Goal: Information Seeking & Learning: Check status

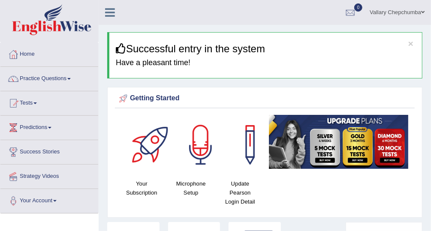
click at [24, 102] on link "Tests" at bounding box center [49, 101] width 98 height 21
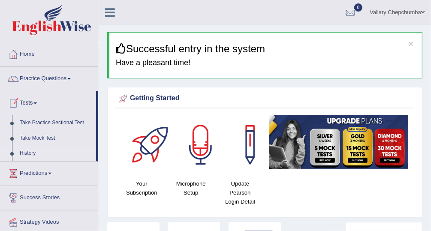
click at [30, 154] on link "History" at bounding box center [56, 153] width 80 height 15
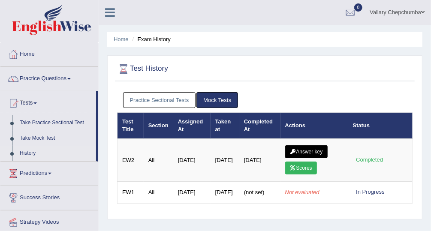
click at [145, 97] on link "Practice Sectional Tests" at bounding box center [159, 100] width 73 height 16
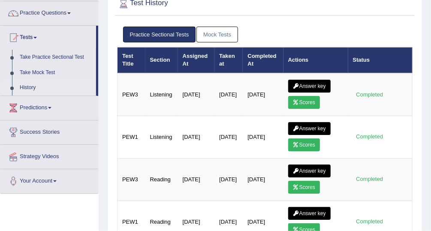
scroll to position [66, 0]
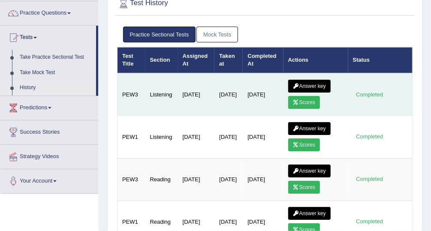
click at [303, 103] on link "Scores" at bounding box center [304, 102] width 32 height 13
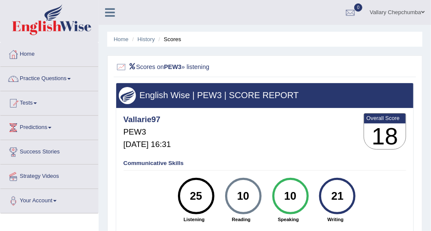
click at [28, 108] on link "Tests" at bounding box center [49, 101] width 98 height 21
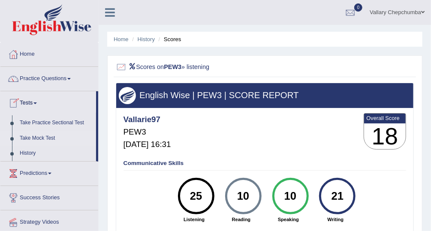
click at [27, 137] on link "Take Mock Test" at bounding box center [56, 138] width 80 height 15
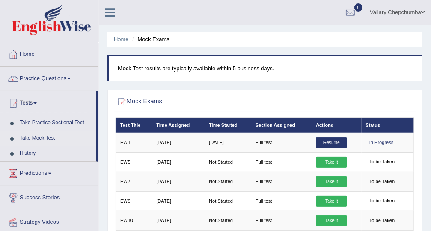
click at [26, 105] on link "Tests" at bounding box center [48, 101] width 96 height 21
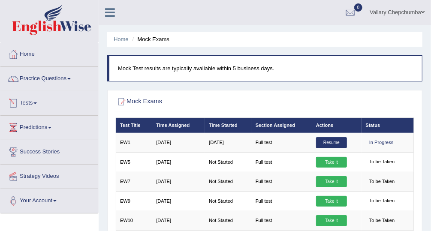
click at [25, 100] on link "Tests" at bounding box center [49, 101] width 98 height 21
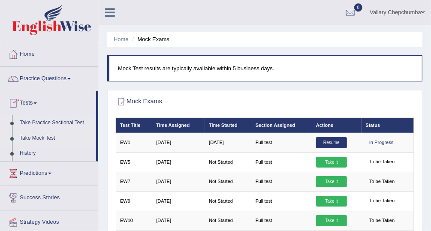
click at [30, 125] on link "Take Practice Sectional Test" at bounding box center [56, 122] width 80 height 15
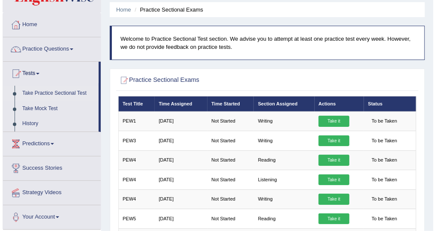
scroll to position [33, 0]
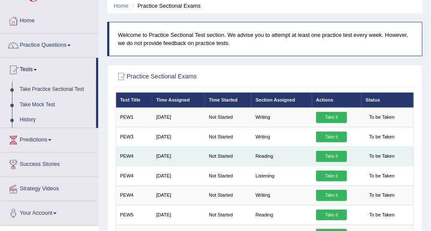
click at [337, 155] on link "Take it" at bounding box center [331, 156] width 31 height 11
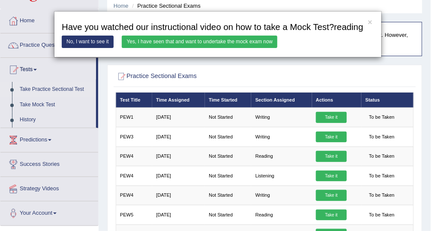
click at [151, 45] on link "Yes, I have seen that and want to undertake the mock exam now" at bounding box center [200, 42] width 156 height 12
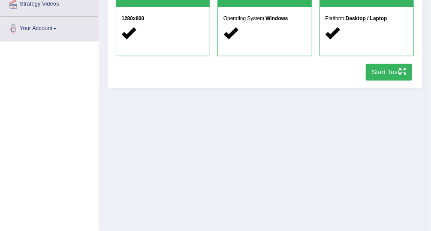
scroll to position [177, 0]
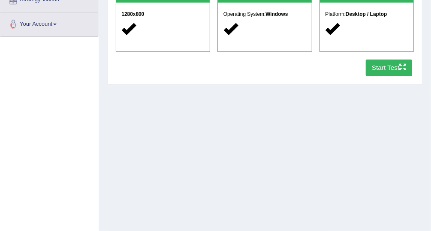
click at [390, 72] on button "Start Test" at bounding box center [389, 68] width 47 height 17
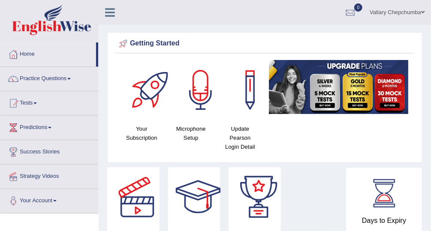
click at [24, 105] on link "Tests" at bounding box center [49, 101] width 98 height 21
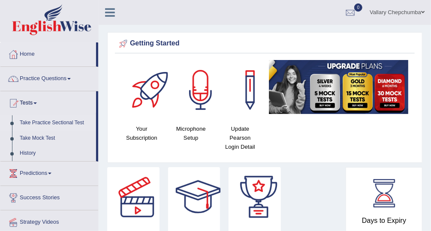
click at [30, 121] on link "Take Practice Sectional Test" at bounding box center [56, 122] width 80 height 15
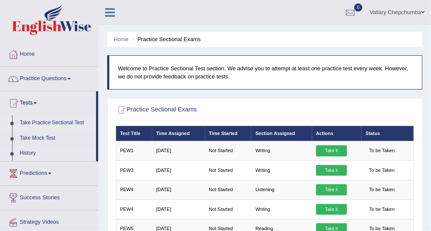
click at [26, 156] on link "History" at bounding box center [56, 153] width 80 height 15
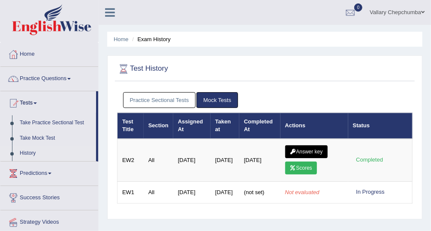
click at [142, 99] on link "Practice Sectional Tests" at bounding box center [159, 100] width 73 height 16
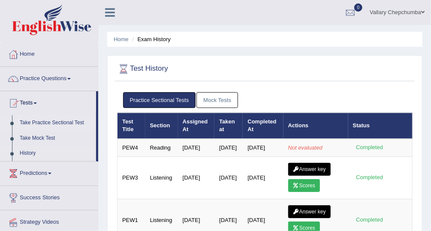
click at [38, 121] on link "Take Practice Sectional Test" at bounding box center [56, 122] width 80 height 15
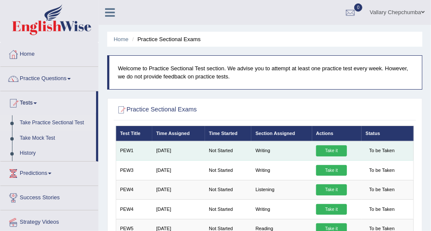
click at [333, 153] on link "Take it" at bounding box center [331, 150] width 31 height 11
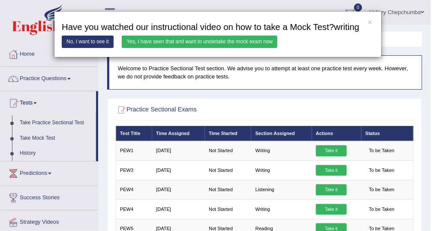
click at [237, 37] on link "Yes, I have seen that and want to undertake the mock exam now" at bounding box center [200, 42] width 156 height 12
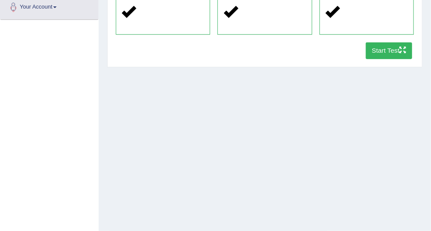
scroll to position [194, 0]
click at [390, 56] on button "Start Test" at bounding box center [389, 50] width 47 height 17
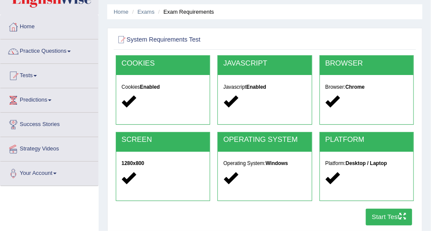
scroll to position [0, 0]
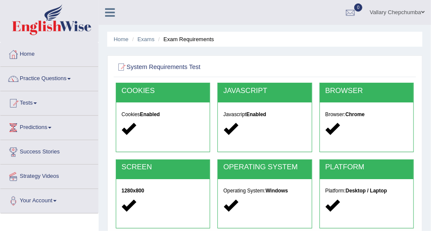
click at [24, 102] on link "Tests" at bounding box center [49, 101] width 98 height 21
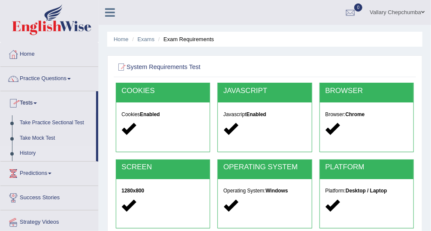
click at [27, 152] on link "History" at bounding box center [56, 153] width 80 height 15
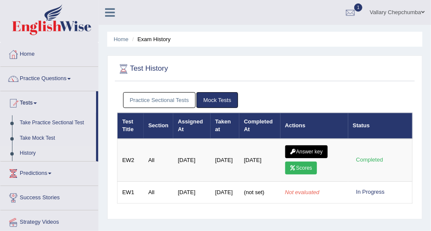
click at [152, 101] on link "Practice Sectional Tests" at bounding box center [159, 100] width 73 height 16
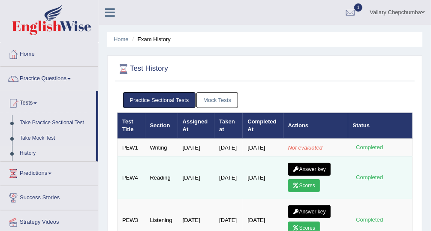
click at [308, 192] on link "Scores" at bounding box center [304, 185] width 32 height 13
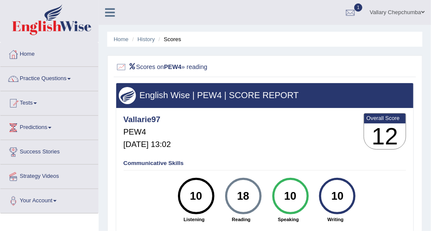
click at [376, 148] on h3 "12" at bounding box center [385, 136] width 42 height 26
click at [144, 40] on link "History" at bounding box center [146, 39] width 17 height 6
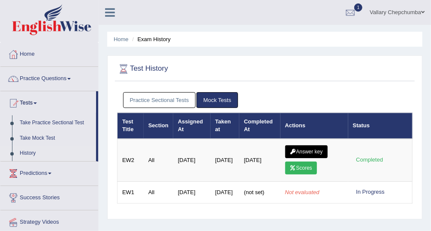
click at [151, 100] on link "Practice Sectional Tests" at bounding box center [159, 100] width 73 height 16
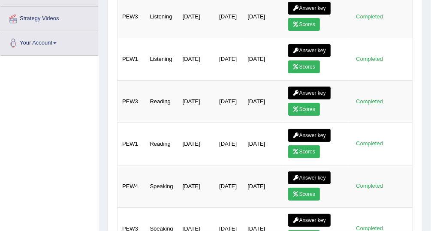
scroll to position [206, 0]
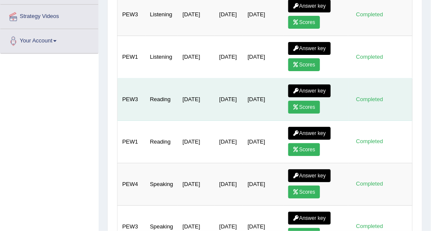
click at [307, 113] on link "Scores" at bounding box center [304, 107] width 32 height 13
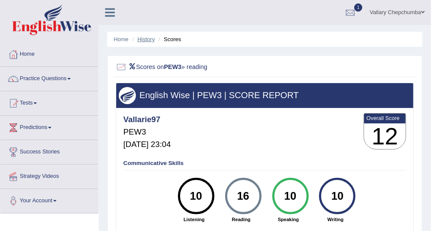
click at [150, 42] on link "History" at bounding box center [146, 39] width 17 height 6
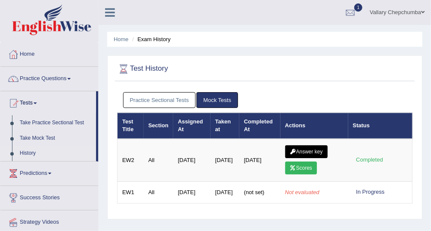
click at [180, 105] on link "Practice Sectional Tests" at bounding box center [159, 100] width 73 height 16
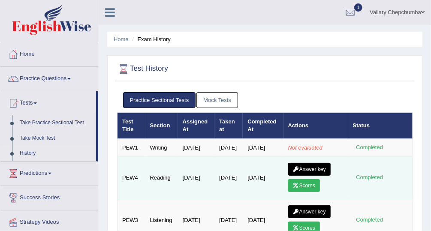
click at [311, 192] on link "Scores" at bounding box center [304, 185] width 32 height 13
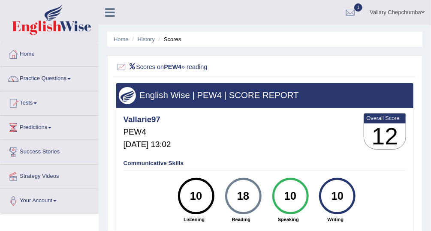
click at [170, 38] on li "Scores" at bounding box center [168, 39] width 25 height 8
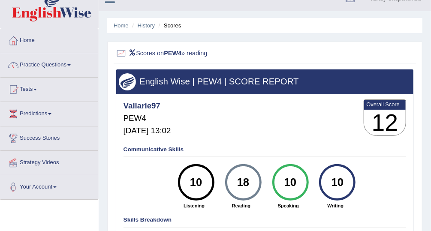
scroll to position [14, 0]
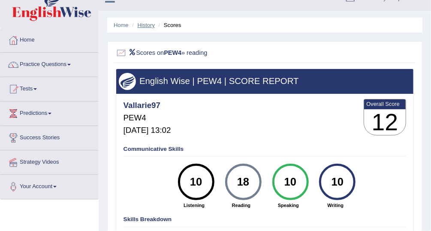
click at [150, 23] on link "History" at bounding box center [146, 25] width 17 height 6
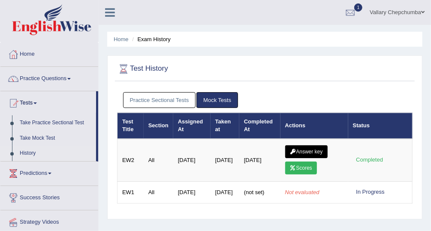
click at [158, 105] on link "Practice Sectional Tests" at bounding box center [159, 100] width 73 height 16
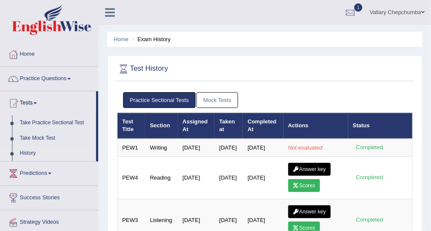
click at [213, 101] on link "Mock Tests" at bounding box center [217, 100] width 42 height 16
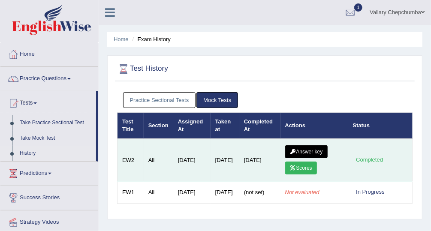
click at [306, 166] on link "Scores" at bounding box center [301, 168] width 32 height 13
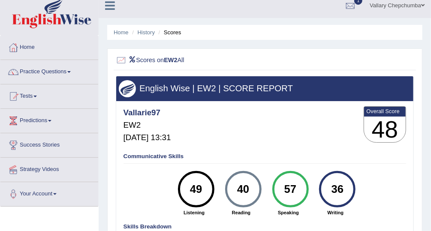
scroll to position [2, 0]
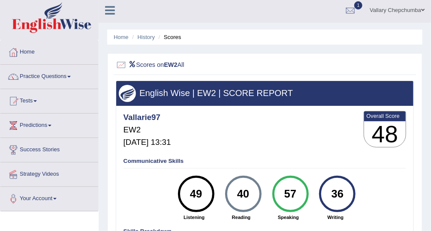
click at [176, 38] on li "Scores" at bounding box center [168, 37] width 25 height 8
click at [143, 34] on link "History" at bounding box center [146, 37] width 17 height 6
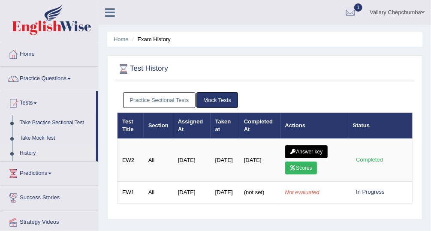
click at [154, 104] on link "Practice Sectional Tests" at bounding box center [159, 100] width 73 height 16
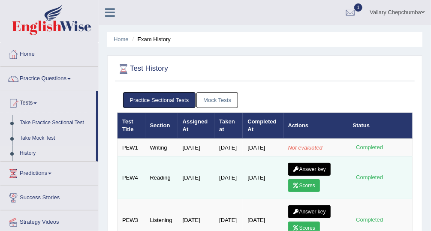
click at [317, 175] on link "Answer key" at bounding box center [309, 169] width 42 height 13
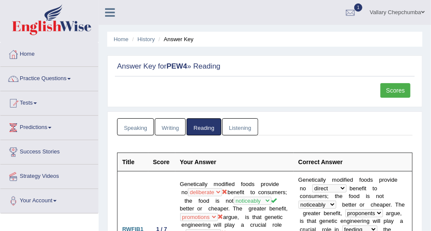
click at [352, 15] on div at bounding box center [350, 12] width 13 height 13
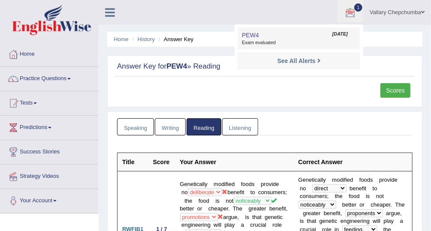
click at [316, 41] on span "Exam evaluated" at bounding box center [299, 42] width 114 height 7
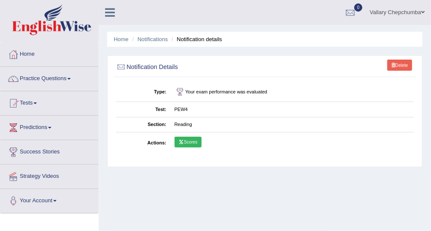
click at [195, 145] on link "Scores" at bounding box center [187, 142] width 27 height 11
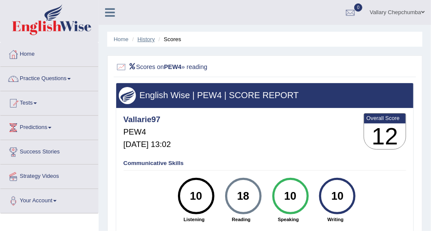
click at [144, 39] on link "History" at bounding box center [146, 39] width 17 height 6
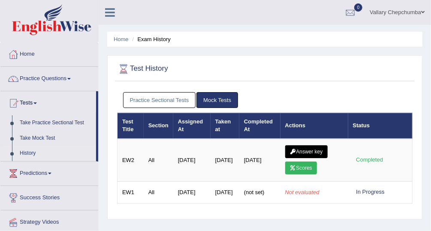
click at [162, 33] on ul "Home Exam History" at bounding box center [264, 39] width 315 height 15
click at [158, 42] on li "Exam History" at bounding box center [150, 39] width 41 height 8
click at [125, 38] on link "Home" at bounding box center [121, 39] width 15 height 6
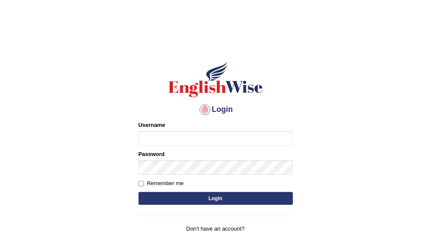
type input "Vallarie97"
click at [227, 199] on button "Login" at bounding box center [215, 198] width 154 height 13
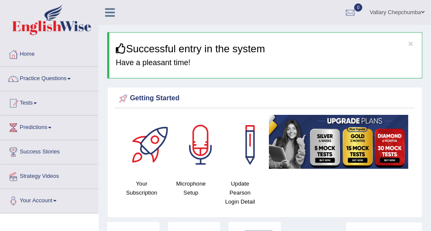
click at [36, 102] on span at bounding box center [34, 103] width 3 height 2
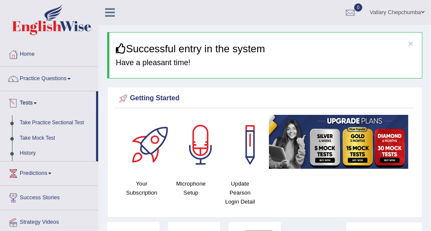
click at [46, 155] on link "History" at bounding box center [56, 153] width 80 height 15
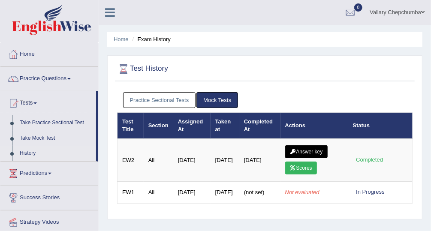
click at [179, 105] on link "Practice Sectional Tests" at bounding box center [159, 100] width 73 height 16
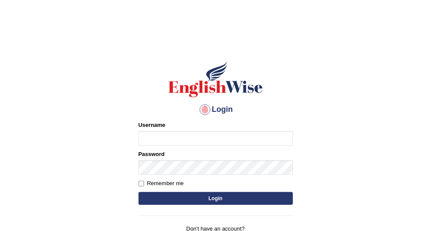
type input "Vallarie97"
click at [181, 200] on button "Login" at bounding box center [215, 198] width 154 height 13
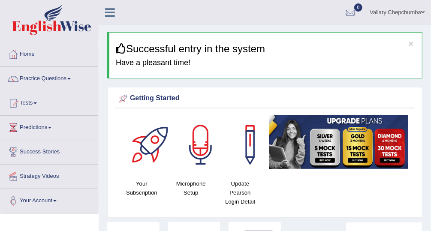
click at [32, 102] on link "Tests" at bounding box center [49, 101] width 98 height 21
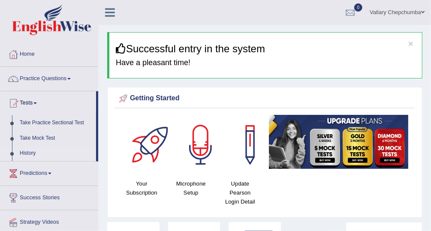
click at [26, 156] on link "History" at bounding box center [56, 153] width 80 height 15
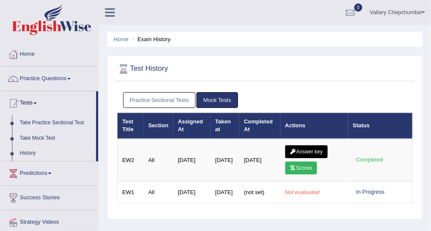
click at [210, 96] on link "Mock Tests" at bounding box center [217, 100] width 42 height 16
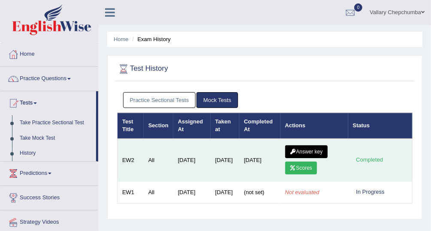
click at [290, 166] on icon at bounding box center [293, 167] width 6 height 5
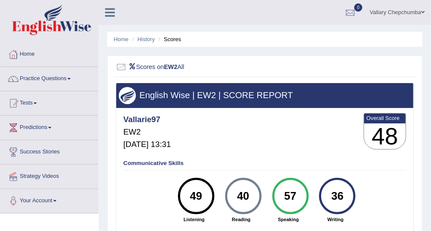
click at [37, 103] on span at bounding box center [34, 103] width 3 height 2
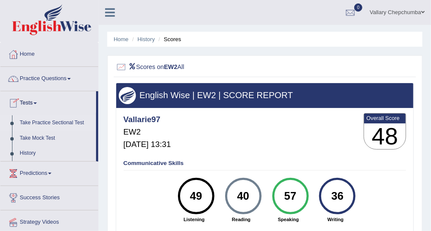
click at [71, 125] on link "Take Practice Sectional Test" at bounding box center [56, 122] width 80 height 15
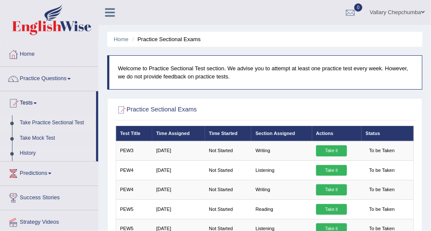
click at [42, 159] on link "History" at bounding box center [56, 153] width 80 height 15
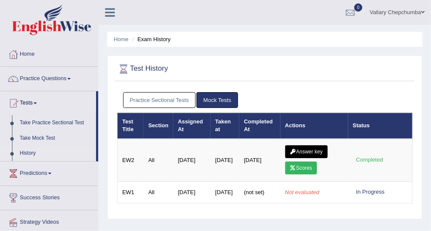
click at [159, 102] on link "Practice Sectional Tests" at bounding box center [159, 100] width 73 height 16
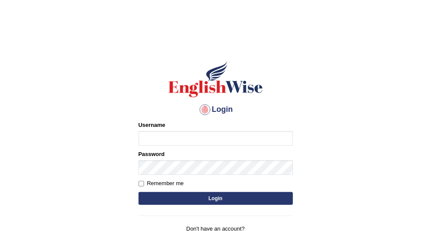
type input "Vallarie97"
click at [222, 193] on button "Login" at bounding box center [215, 198] width 154 height 13
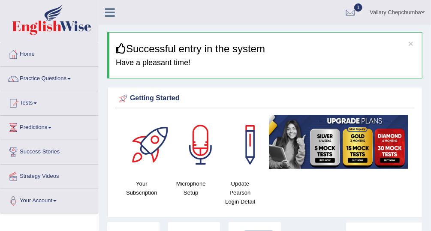
click at [348, 13] on div at bounding box center [350, 12] width 13 height 13
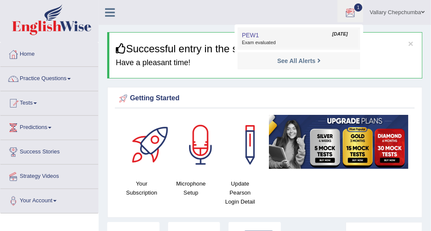
click at [293, 45] on span "Exam evaluated" at bounding box center [299, 42] width 114 height 7
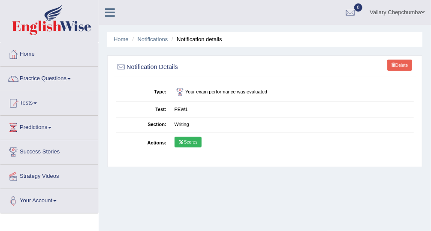
click at [190, 141] on link "Scores" at bounding box center [187, 142] width 27 height 11
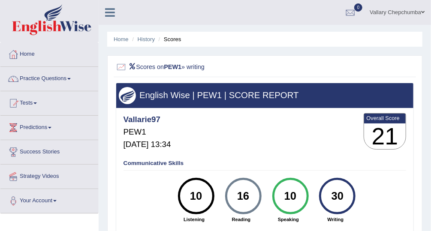
click at [172, 41] on li "Scores" at bounding box center [168, 39] width 25 height 8
click at [146, 42] on link "History" at bounding box center [146, 39] width 17 height 6
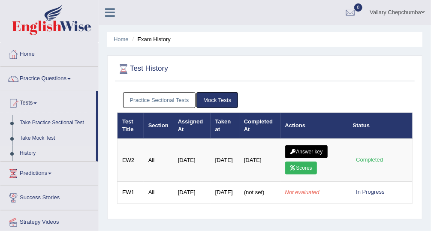
click at [171, 104] on link "Practice Sectional Tests" at bounding box center [159, 100] width 73 height 16
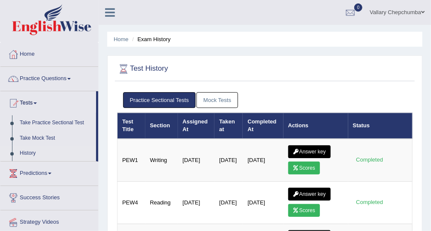
click at [308, 150] on link "Answer key" at bounding box center [309, 151] width 42 height 13
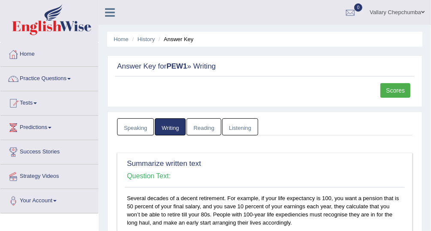
click at [147, 41] on link "History" at bounding box center [146, 39] width 17 height 6
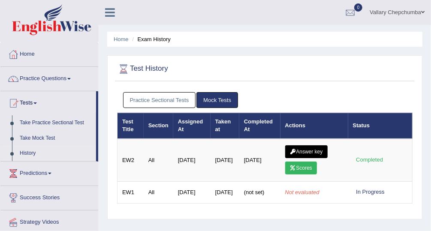
click at [176, 100] on link "Practice Sectional Tests" at bounding box center [159, 100] width 73 height 16
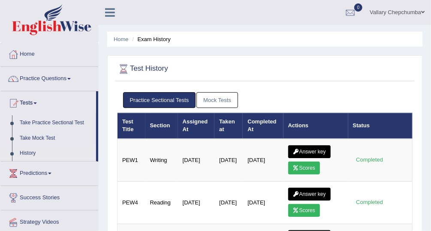
click at [225, 98] on link "Mock Tests" at bounding box center [217, 100] width 42 height 16
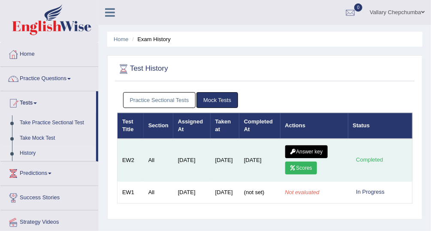
click at [299, 170] on link "Scores" at bounding box center [301, 168] width 32 height 13
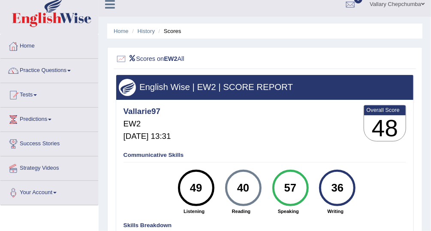
scroll to position [23, 0]
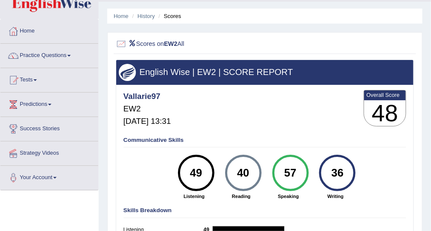
click at [177, 12] on li "Scores" at bounding box center [168, 16] width 25 height 8
click at [171, 18] on li "Scores" at bounding box center [168, 16] width 25 height 8
click at [148, 15] on link "History" at bounding box center [146, 16] width 17 height 6
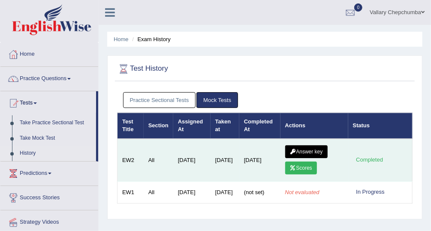
click at [301, 152] on link "Answer key" at bounding box center [306, 151] width 42 height 13
click at [313, 149] on link "Answer key" at bounding box center [306, 151] width 42 height 13
click at [298, 152] on link "Answer key" at bounding box center [306, 151] width 42 height 13
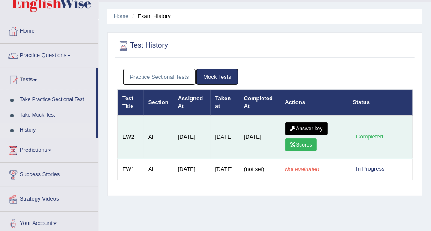
scroll to position [50, 0]
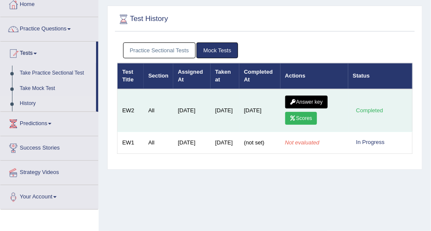
click at [303, 99] on link "Answer key" at bounding box center [306, 102] width 42 height 13
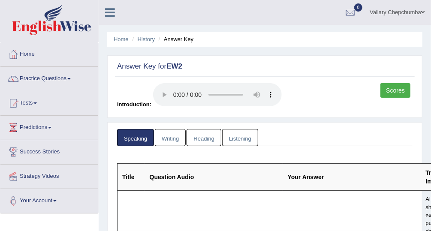
click at [171, 140] on link "Writing" at bounding box center [170, 138] width 31 height 18
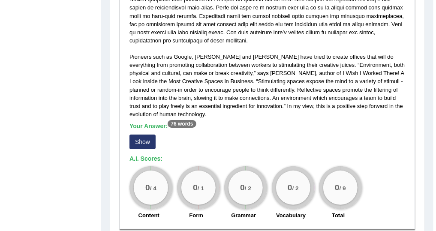
scroll to position [249, 0]
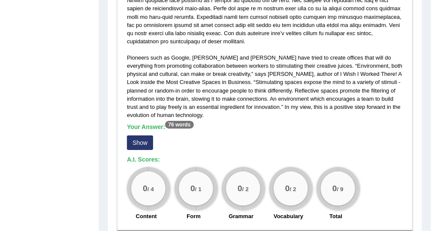
click at [143, 141] on button "Show" at bounding box center [140, 142] width 26 height 15
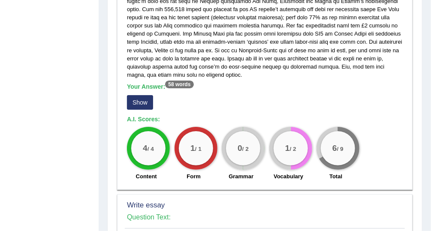
scroll to position [600, 0]
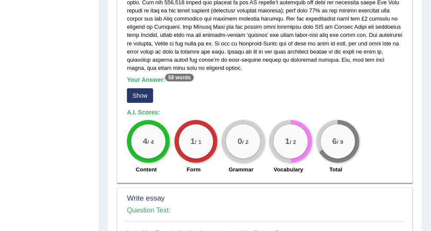
click at [132, 90] on button "Show" at bounding box center [140, 95] width 26 height 15
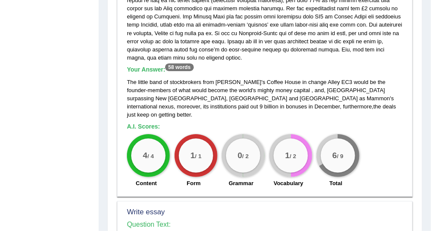
scroll to position [607, 0]
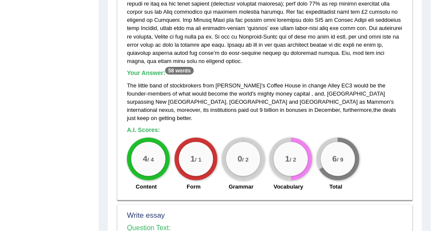
click at [405, 162] on div "4 / 4 Content 1 / 1 Form 0 / 2 Grammar 1 / 2 Vocabulary 6 / 9 Total" at bounding box center [265, 165] width 284 height 55
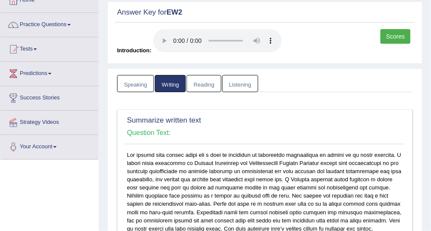
scroll to position [0, 0]
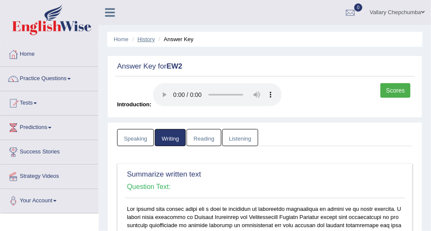
click at [152, 39] on link "History" at bounding box center [146, 39] width 17 height 6
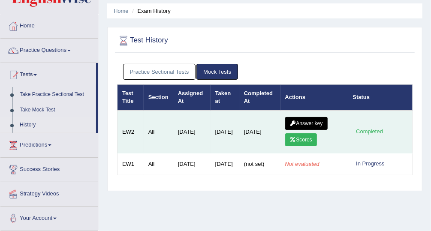
click at [300, 136] on link "Scores" at bounding box center [301, 139] width 32 height 13
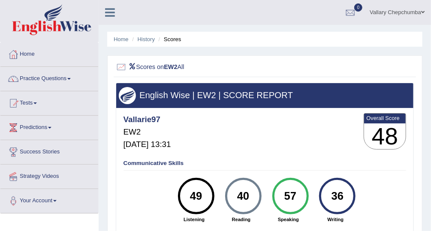
click at [110, 14] on icon at bounding box center [110, 12] width 10 height 11
